Goal: Information Seeking & Learning: Learn about a topic

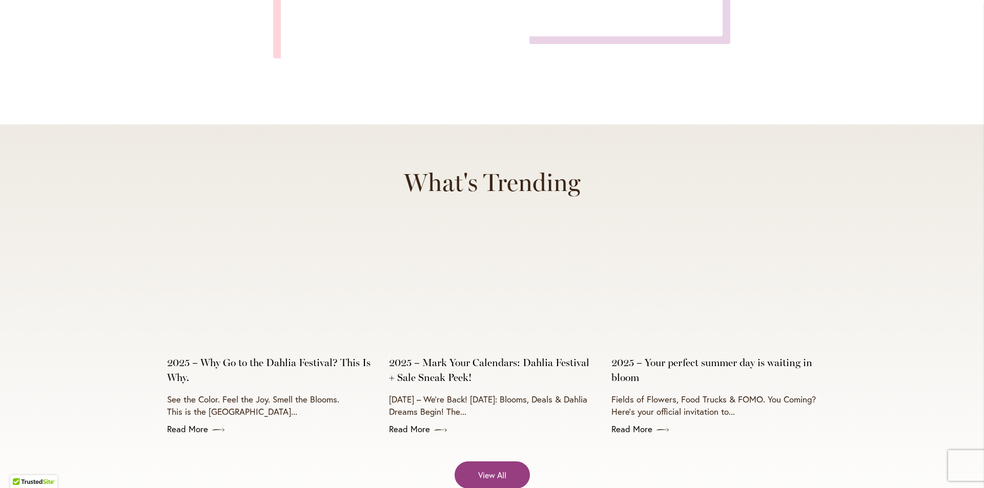
scroll to position [4047, 0]
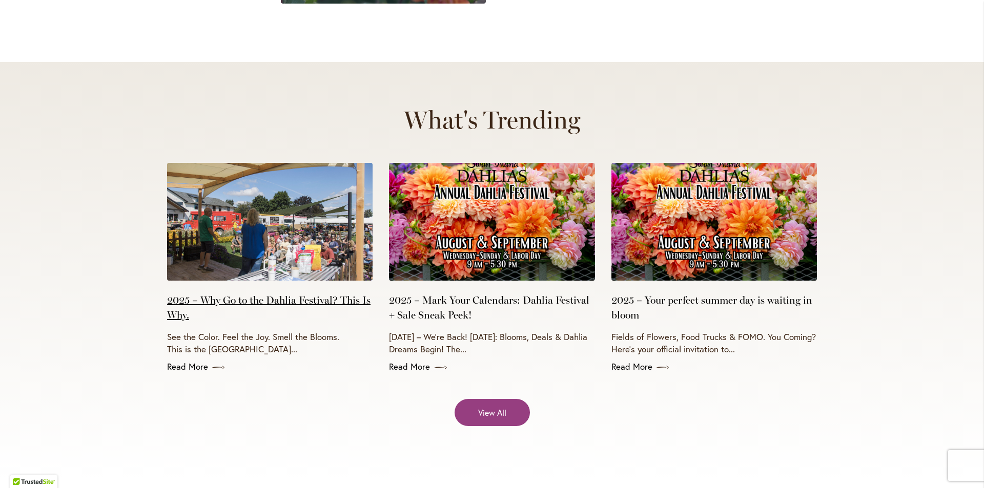
click at [280, 293] on link "2025 – Why Go to the Dahlia Festival? This Is Why." at bounding box center [269, 308] width 205 height 30
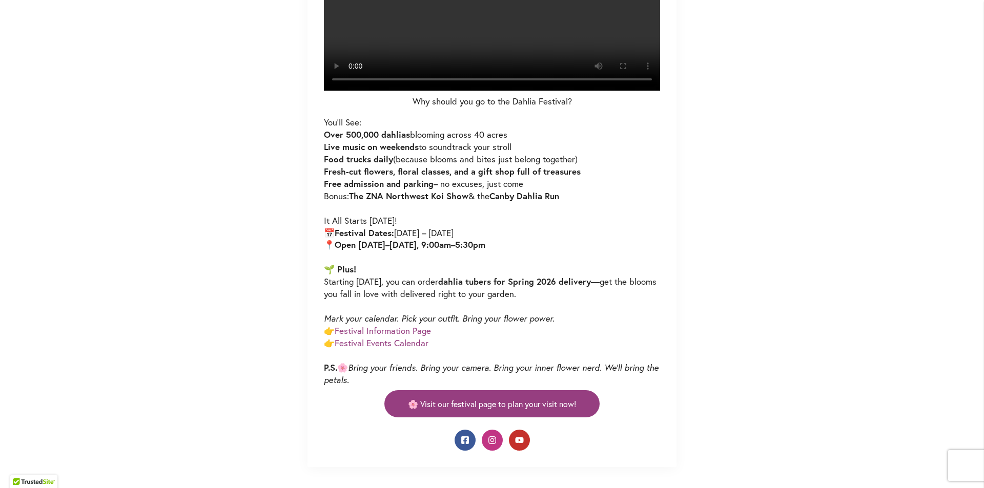
scroll to position [51, 0]
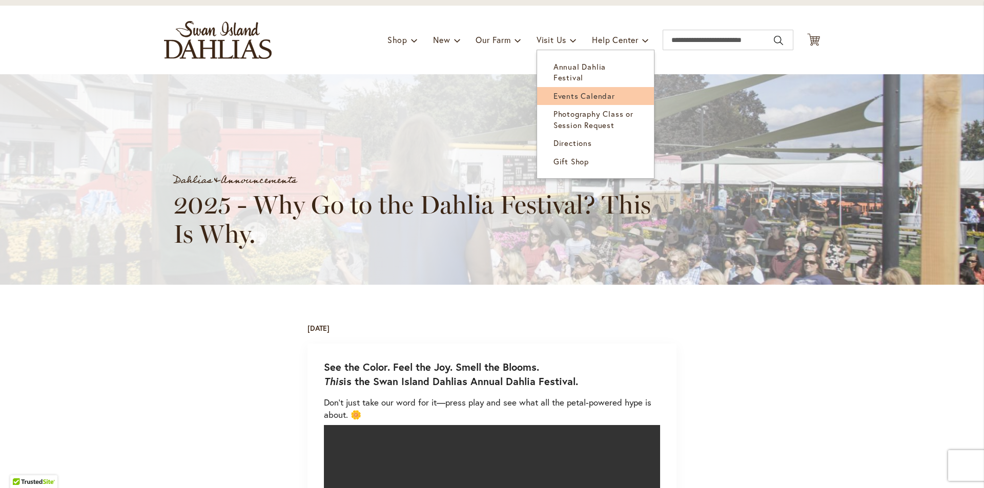
click at [553, 91] on span "Events Calendar" at bounding box center [583, 96] width 61 height 10
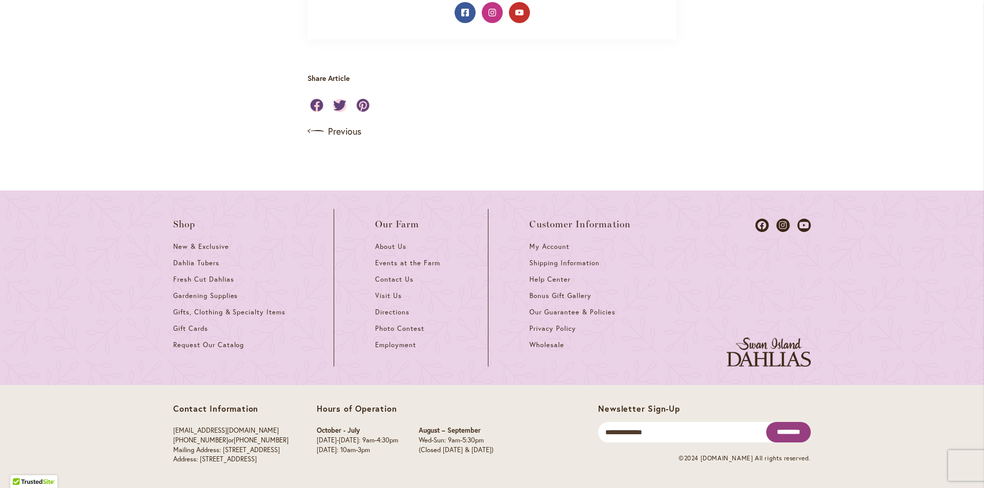
scroll to position [1076, 0]
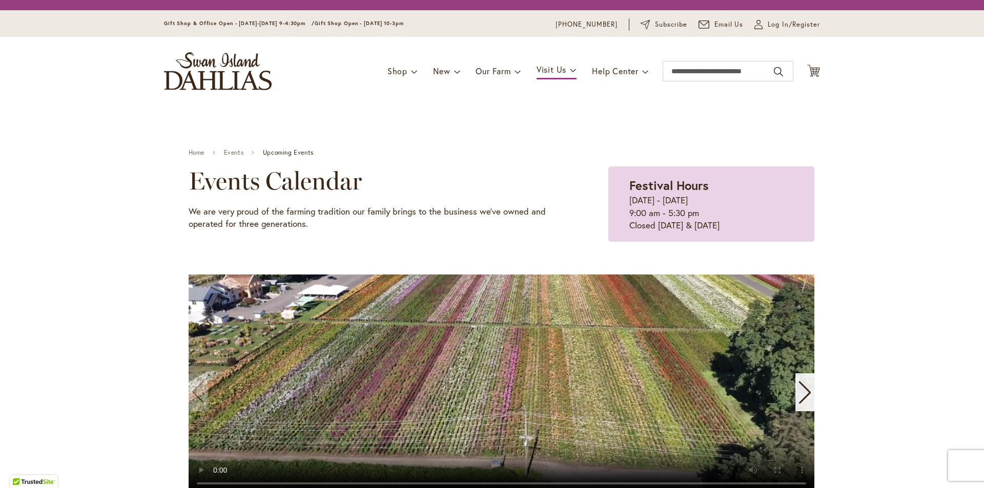
drag, startPoint x: 0, startPoint y: 0, endPoint x: 358, endPoint y: 252, distance: 437.9
click at [358, 252] on div "Home Events Upcoming Events Events Calendar We are very proud of the farming tr…" at bounding box center [501, 321] width 625 height 367
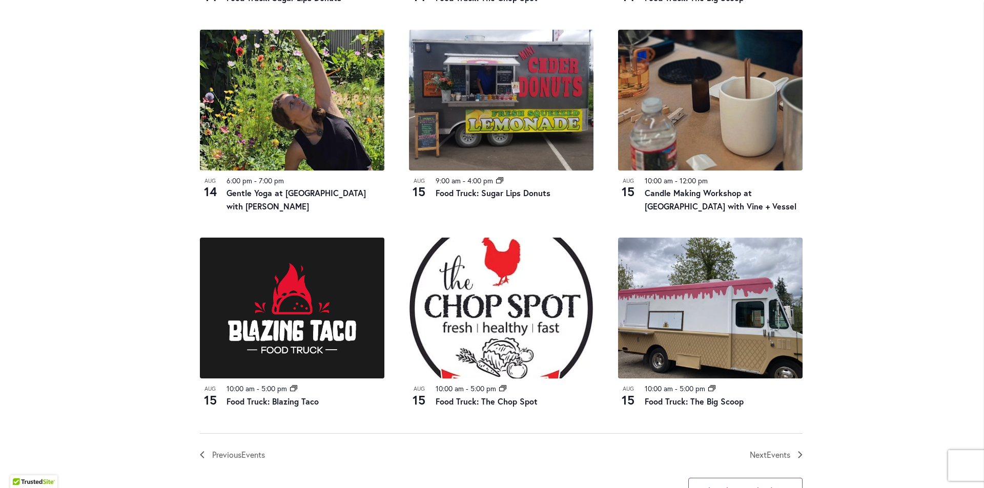
scroll to position [940, 0]
